Goal: Task Accomplishment & Management: Use online tool/utility

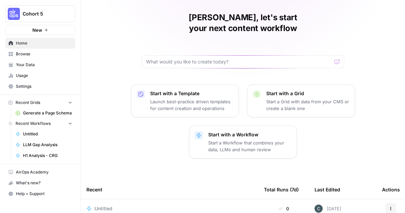
scroll to position [19, 0]
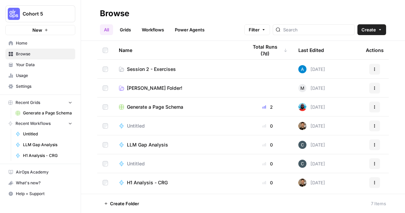
click at [35, 45] on span "Home" at bounding box center [44, 43] width 56 height 6
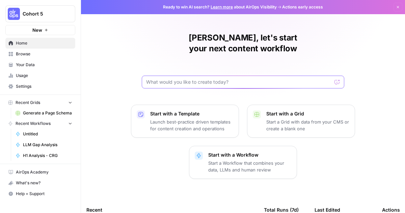
click at [170, 79] on input "text" at bounding box center [238, 82] width 185 height 7
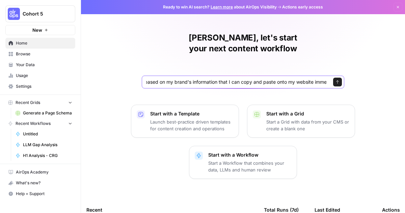
scroll to position [0, 109]
type input "Given a brand kit input, create 5 FAQs that are based on my brand's information…"
click button "Send" at bounding box center [337, 82] width 9 height 9
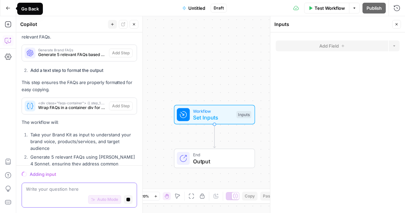
scroll to position [271, 0]
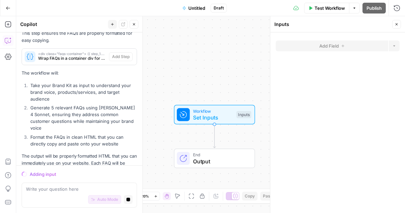
click at [6, 6] on icon "button" at bounding box center [8, 8] width 5 height 5
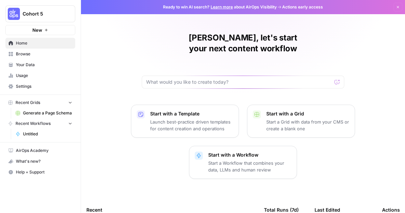
click at [37, 32] on span "New" at bounding box center [37, 30] width 10 height 7
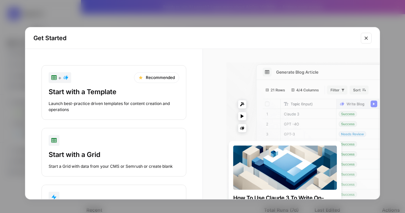
click at [363, 36] on icon "Close modal" at bounding box center [365, 37] width 5 height 5
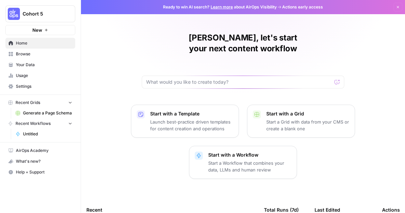
click at [13, 52] on link "Browse" at bounding box center [40, 54] width 70 height 11
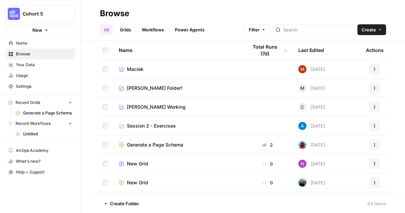
click at [122, 30] on link "Grids" at bounding box center [125, 29] width 19 height 11
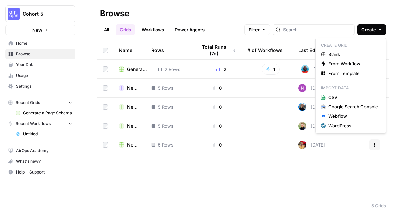
click at [378, 29] on icon "button" at bounding box center [380, 30] width 4 height 4
click at [348, 52] on span "Blank" at bounding box center [353, 54] width 50 height 7
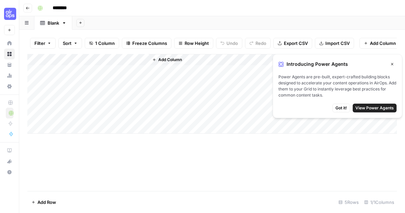
click at [62, 12] on input "********" at bounding box center [69, 8] width 38 height 11
click at [68, 9] on input "********" at bounding box center [69, 8] width 38 height 11
click at [28, 5] on button "Go back" at bounding box center [27, 8] width 9 height 9
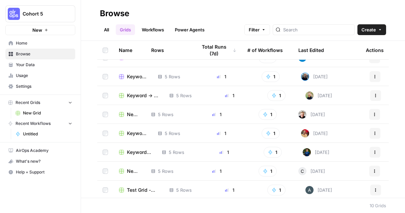
scroll to position [32, 0]
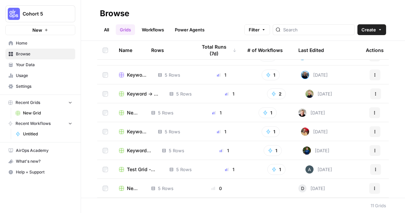
click at [31, 44] on span "Home" at bounding box center [44, 43] width 56 height 6
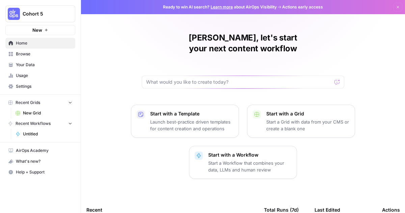
drag, startPoint x: 29, startPoint y: 53, endPoint x: 25, endPoint y: 51, distance: 3.8
click at [29, 53] on span "Browse" at bounding box center [44, 54] width 56 height 6
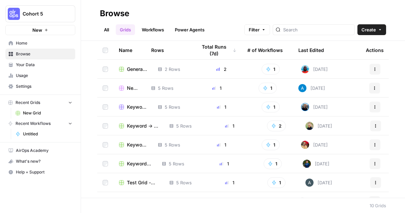
click at [109, 29] on link "All" at bounding box center [106, 29] width 13 height 11
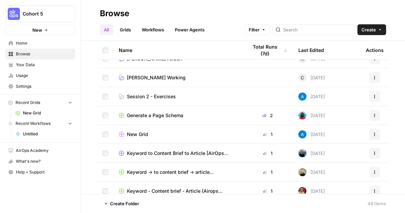
scroll to position [69, 0]
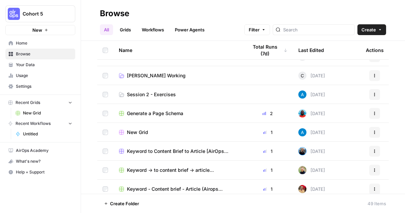
click at [165, 92] on span "Session 2 - Exercises" at bounding box center [151, 94] width 49 height 7
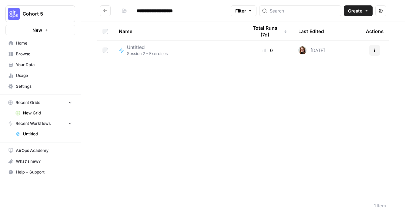
click at [362, 13] on button "Create" at bounding box center [358, 10] width 29 height 11
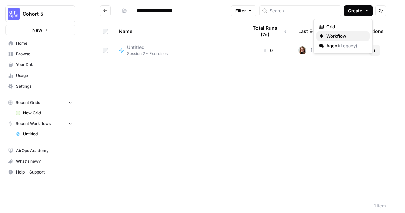
click at [342, 37] on span "Workflow" at bounding box center [345, 36] width 38 height 7
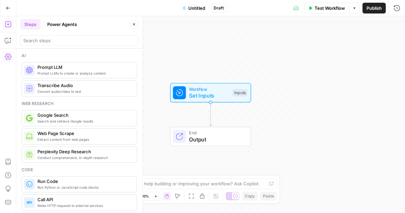
click at [7, 59] on icon "button" at bounding box center [8, 56] width 7 height 7
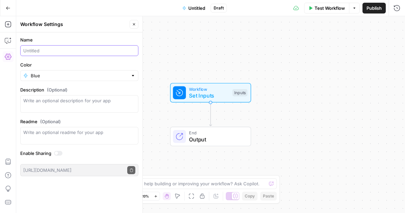
click at [46, 51] on input "Name" at bounding box center [79, 50] width 112 height 7
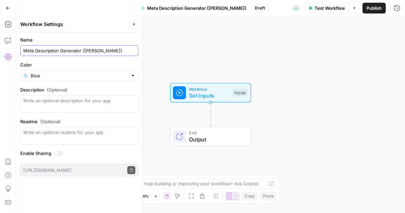
type input "Meta Description Generator ([PERSON_NAME])"
click at [132, 22] on icon "button" at bounding box center [134, 24] width 4 height 4
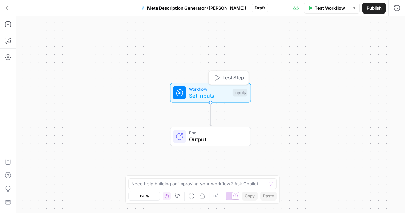
click at [194, 97] on span "Set Inputs" at bounding box center [209, 95] width 40 height 8
click at [317, 49] on button "Add Field" at bounding box center [331, 45] width 112 height 11
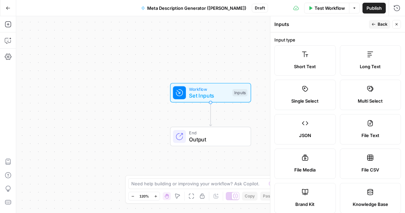
click at [311, 201] on span "Brand Kit" at bounding box center [304, 204] width 19 height 7
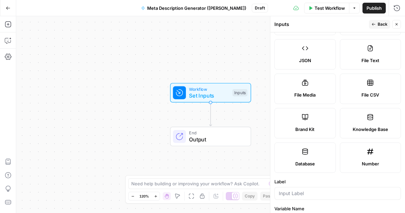
scroll to position [157, 0]
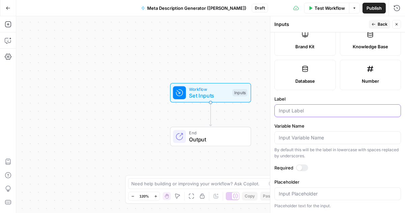
click at [304, 108] on input "Label" at bounding box center [337, 110] width 118 height 7
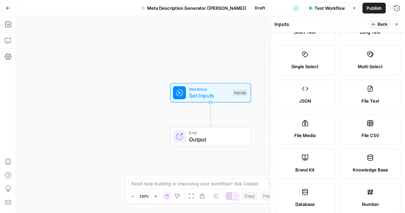
scroll to position [0, 0]
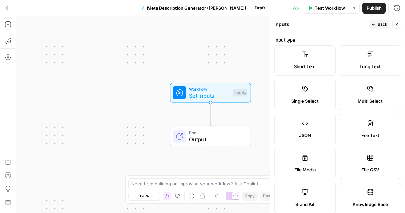
type input "Brand Kit"
click at [381, 24] on span "Back" at bounding box center [382, 24] width 10 height 6
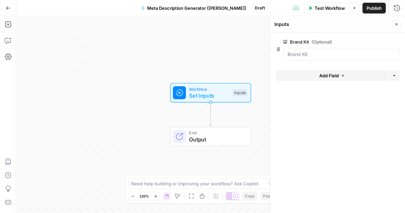
click at [322, 74] on span "Add Field" at bounding box center [329, 75] width 20 height 7
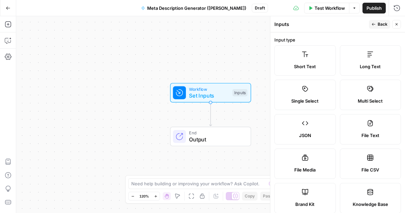
click at [303, 61] on label "Short Text" at bounding box center [304, 60] width 61 height 30
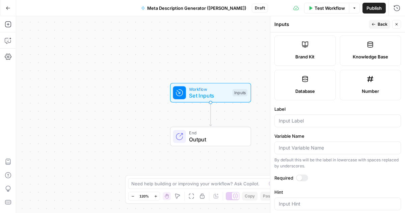
scroll to position [152, 0]
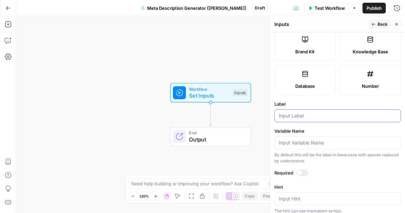
click at [305, 116] on input "Label" at bounding box center [337, 115] width 118 height 7
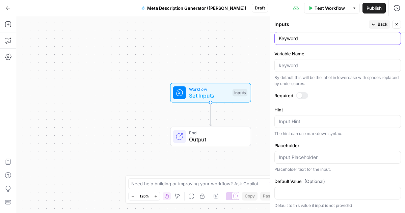
scroll to position [228, 0]
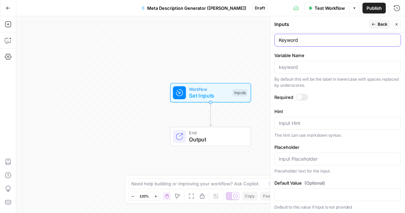
type input "Keyword"
click at [376, 27] on button "Back" at bounding box center [378, 24] width 21 height 9
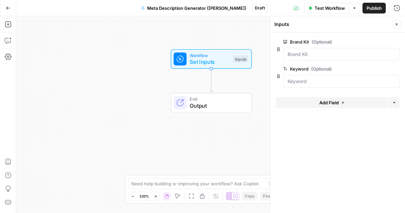
click at [3, 25] on div "Add Steps Copilot Settings AirOps Academy Help Give Feedback Shortcuts" at bounding box center [8, 114] width 16 height 197
click at [10, 24] on icon "button" at bounding box center [8, 24] width 7 height 7
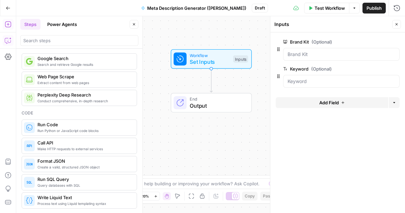
scroll to position [58, 0]
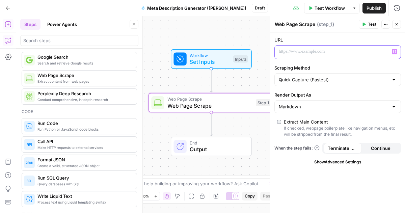
click at [308, 51] on p at bounding box center [331, 51] width 107 height 7
click at [192, 104] on span "Web Page Scrape" at bounding box center [209, 105] width 85 height 8
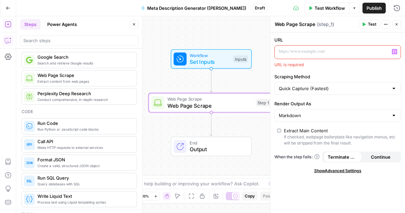
click at [324, 53] on p at bounding box center [331, 51] width 107 height 7
click at [304, 26] on textarea "Web Page Scrape" at bounding box center [294, 24] width 40 height 7
type textarea "Scrap Blog URL"
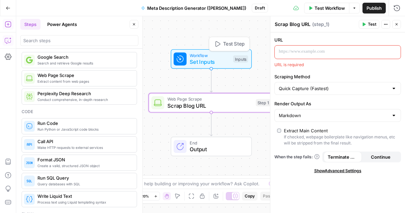
click at [225, 59] on span "Set Inputs" at bounding box center [209, 62] width 40 height 8
click at [310, 50] on p at bounding box center [331, 51] width 107 height 7
click at [227, 102] on span "Scrap Blog URL" at bounding box center [209, 105] width 85 height 8
click at [298, 50] on p at bounding box center [331, 51] width 107 height 7
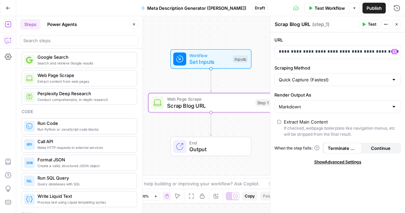
click at [342, 9] on span "Test Workflow" at bounding box center [329, 8] width 30 height 7
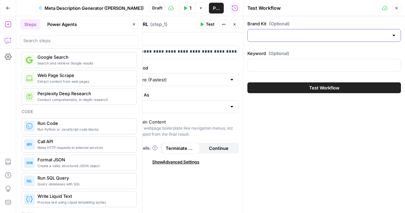
click at [291, 35] on input "Brand Kit (Optional)" at bounding box center [320, 35] width 137 height 7
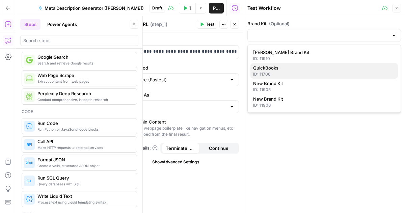
click at [285, 74] on div "ID: 11706" at bounding box center [324, 74] width 142 height 6
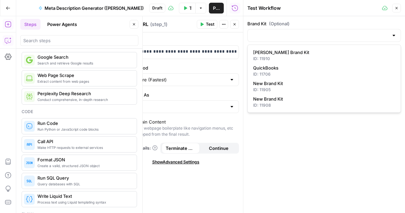
type input "QuickBooks"
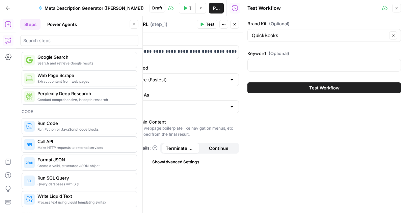
click at [299, 87] on button "Test Workflow" at bounding box center [323, 87] width 153 height 11
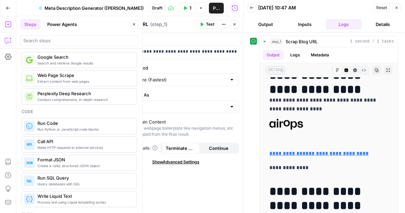
scroll to position [31, 0]
